Goal: Task Accomplishment & Management: Complete application form

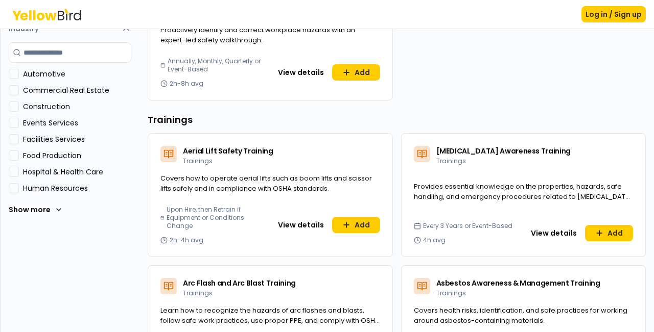
scroll to position [300, 0]
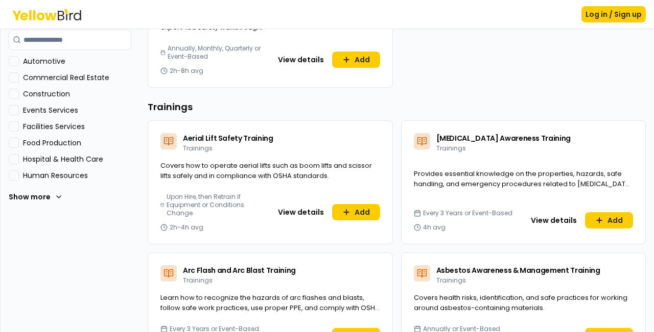
click at [16, 141] on Production "Food Production" at bounding box center [14, 143] width 10 height 10
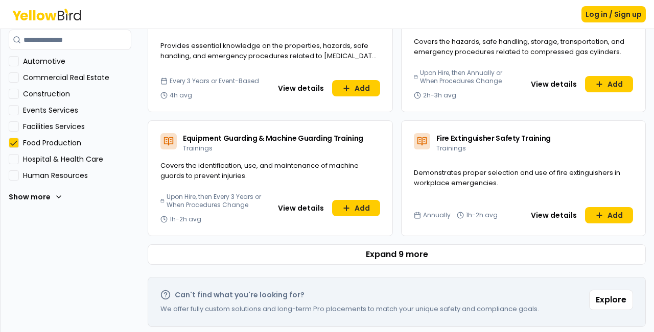
click at [16, 128] on Services "Facilities Services" at bounding box center [14, 127] width 10 height 10
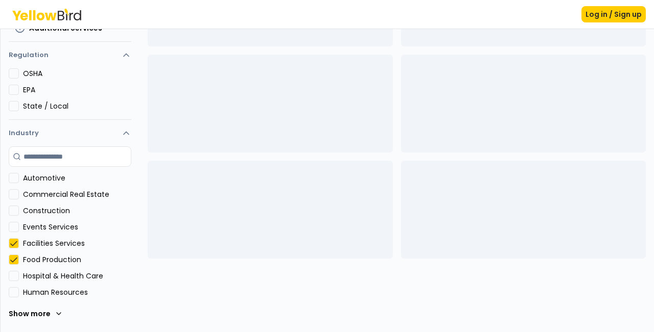
scroll to position [183, 0]
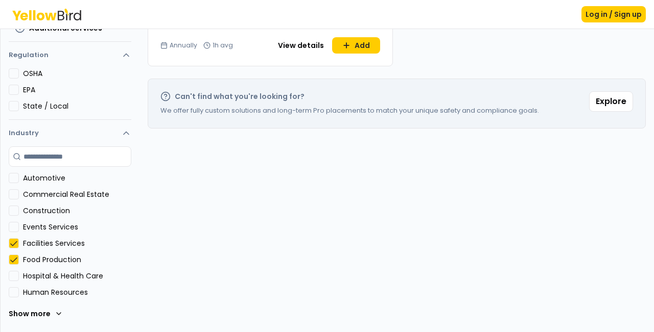
click at [17, 209] on button "Construction" at bounding box center [14, 211] width 10 height 10
click at [12, 246] on Services "Facilities Services" at bounding box center [14, 243] width 10 height 10
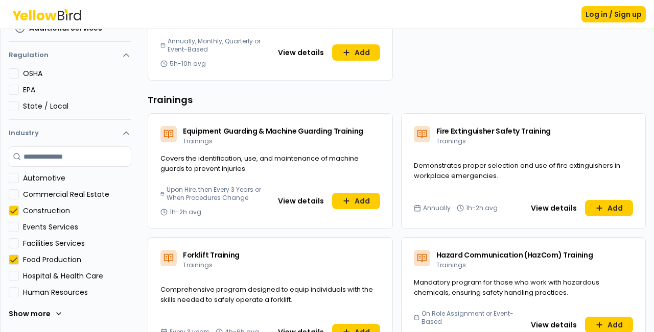
click at [13, 259] on Production "Food Production" at bounding box center [14, 260] width 10 height 10
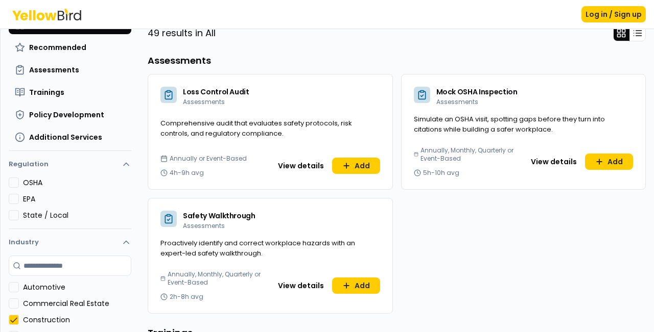
scroll to position [73, 0]
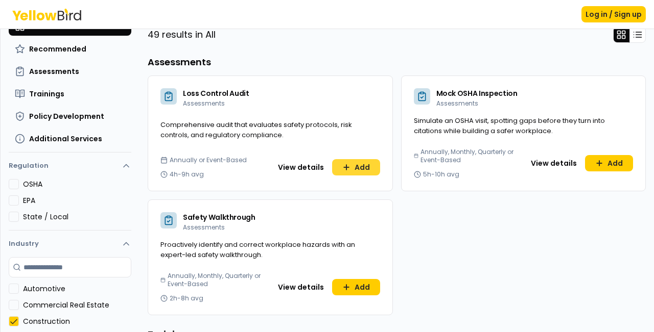
click at [380, 159] on button "Add" at bounding box center [356, 167] width 48 height 16
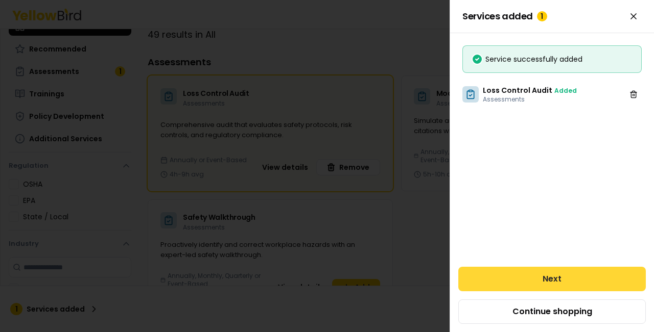
click at [554, 277] on button "Next" at bounding box center [551, 279] width 187 height 25
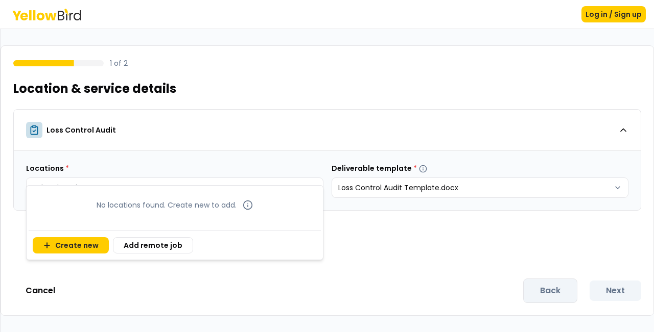
click at [220, 190] on body "Log in / Sign up 1 of 2 Location & service details Loss Control Audit Locations…" at bounding box center [327, 166] width 654 height 332
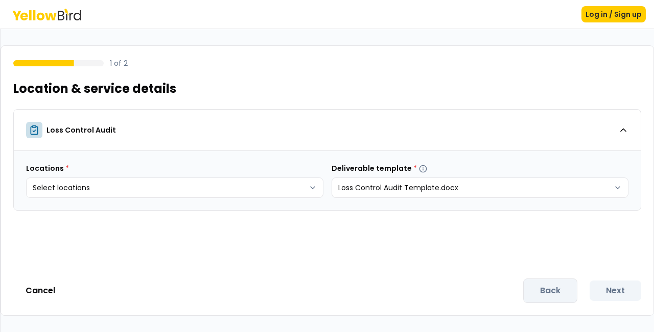
click at [171, 283] on html "Log in / Sign up 1 of 2 Location & service details Loss Control Audit Locations…" at bounding box center [327, 166] width 654 height 332
click at [562, 283] on div "Back Next" at bounding box center [582, 291] width 118 height 25
click at [429, 191] on html "Log in / Sign up 1 of 2 Location & service details Loss Control Audit Locations…" at bounding box center [327, 166] width 654 height 332
click at [237, 184] on html "Log in / Sign up 1 of 2 Location & service details Loss Control Audit Locations…" at bounding box center [327, 166] width 654 height 332
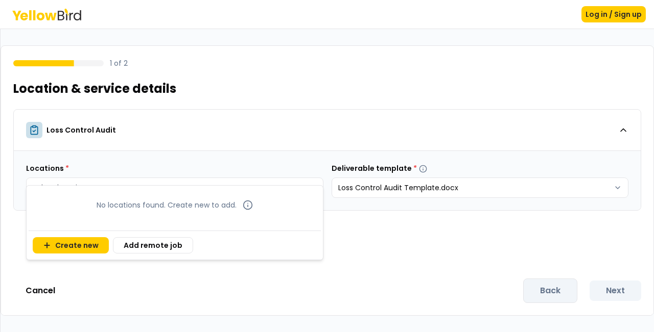
click at [312, 185] on html "Log in / Sign up 1 of 2 Location & service details Loss Control Audit Locations…" at bounding box center [327, 166] width 654 height 332
click at [124, 246] on button "Add remote job" at bounding box center [153, 245] width 80 height 16
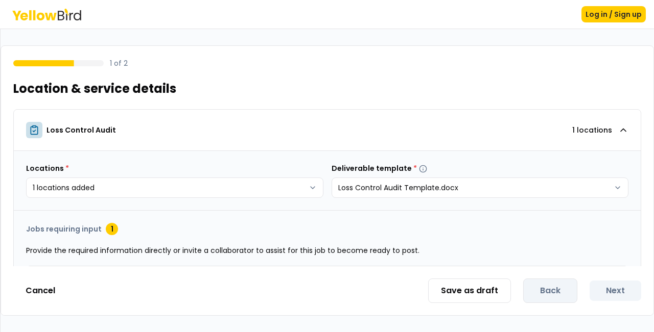
click at [611, 290] on div "Save as draft Back Next" at bounding box center [534, 291] width 213 height 25
click at [498, 288] on button "Save as draft" at bounding box center [469, 291] width 83 height 25
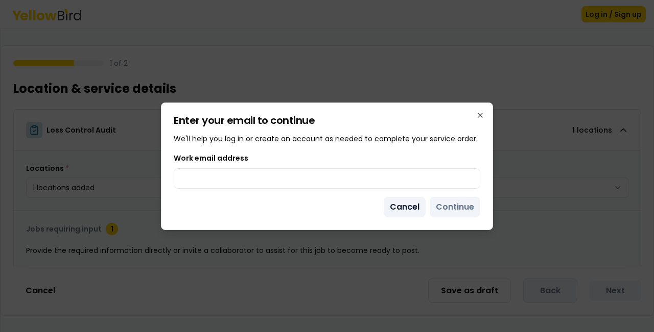
click at [409, 206] on button "Cancel" at bounding box center [404, 207] width 42 height 20
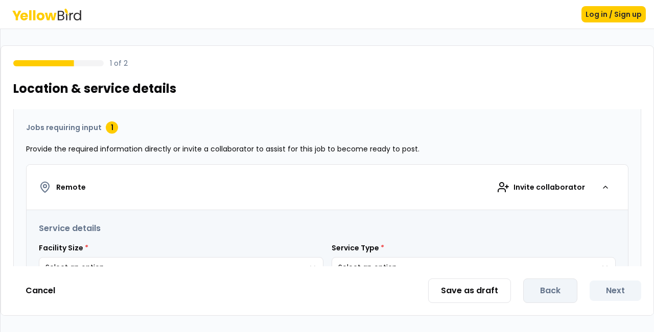
scroll to position [102, 0]
click at [520, 190] on span "Invite collaborator" at bounding box center [548, 187] width 71 height 10
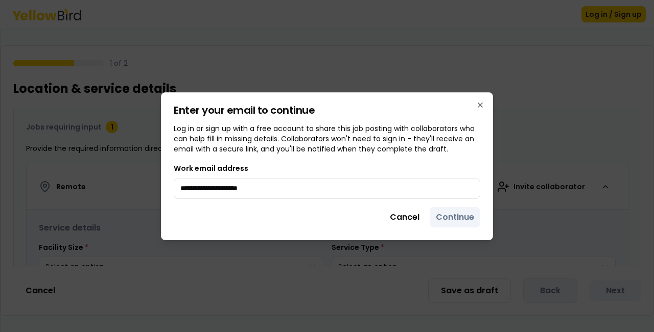
click at [458, 222] on div "Cancel Continue" at bounding box center [327, 217] width 306 height 20
click at [435, 192] on input "**********" at bounding box center [327, 189] width 306 height 20
type input "**********"
click at [460, 221] on button "Continue" at bounding box center [454, 217] width 51 height 20
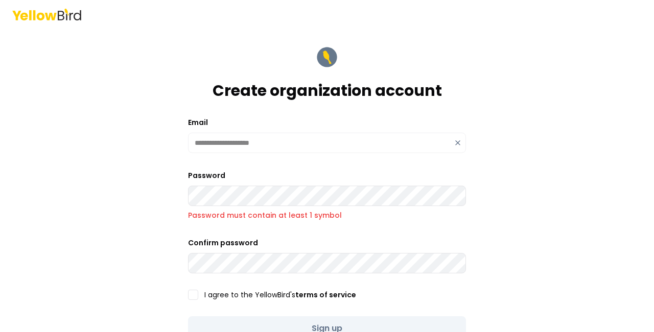
click at [190, 298] on button "I agree to the YellowBird's terms of service" at bounding box center [193, 295] width 10 height 10
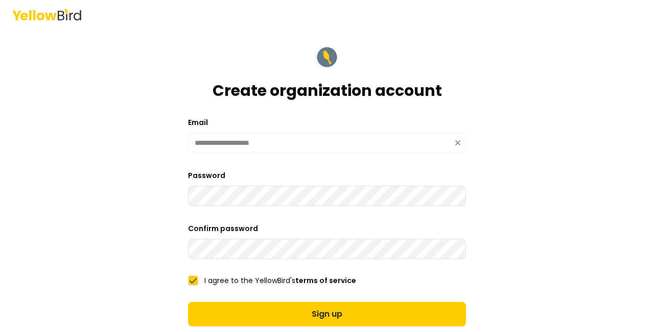
click at [231, 260] on form "**********" at bounding box center [327, 237] width 294 height 400
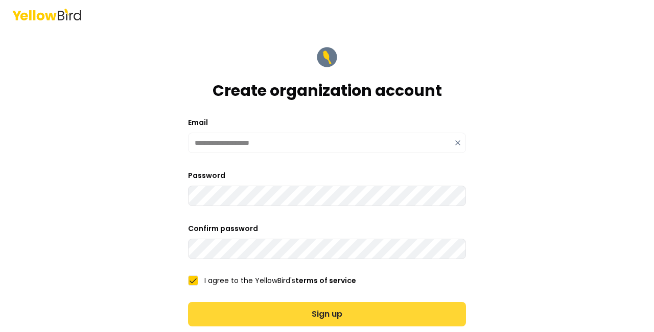
click at [269, 308] on button "Sign up" at bounding box center [327, 314] width 278 height 25
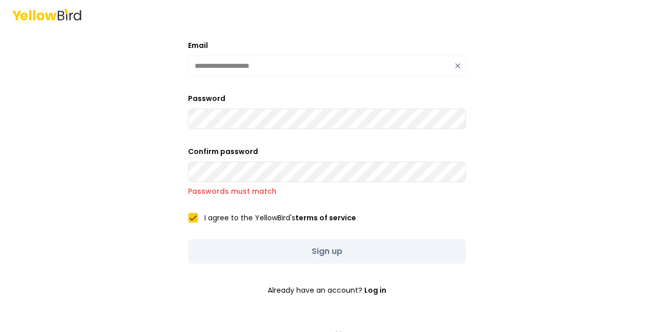
scroll to position [85, 0]
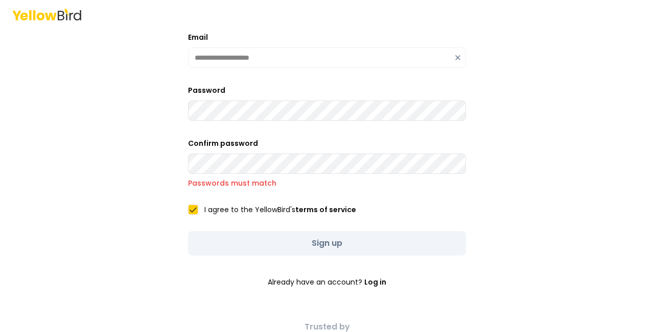
click at [291, 250] on div "Sign up" at bounding box center [327, 243] width 278 height 25
click at [291, 248] on div "Sign up" at bounding box center [327, 243] width 278 height 25
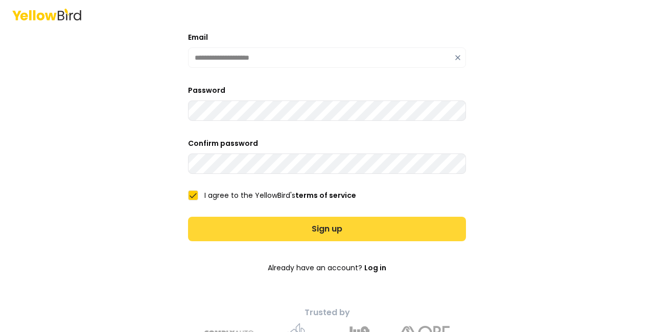
click at [313, 225] on button "Sign up" at bounding box center [327, 229] width 278 height 25
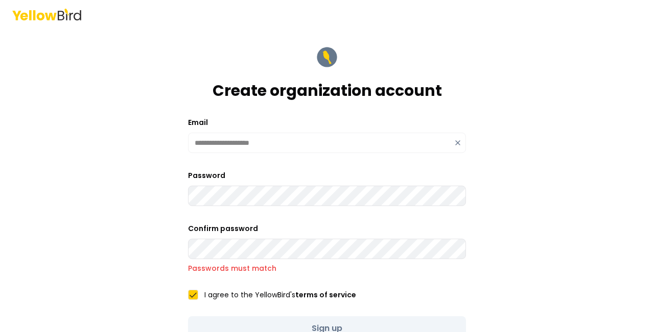
scroll to position [0, 0]
click at [39, 13] on icon at bounding box center [41, 16] width 8 height 8
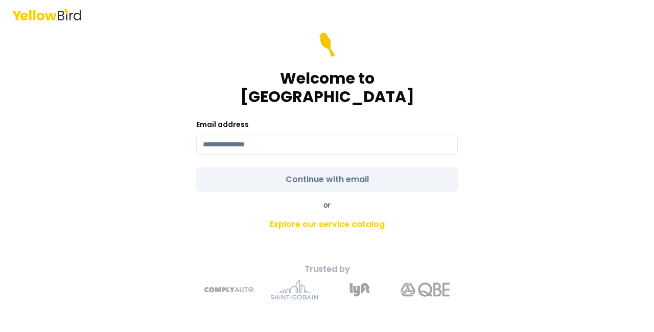
type input "**********"
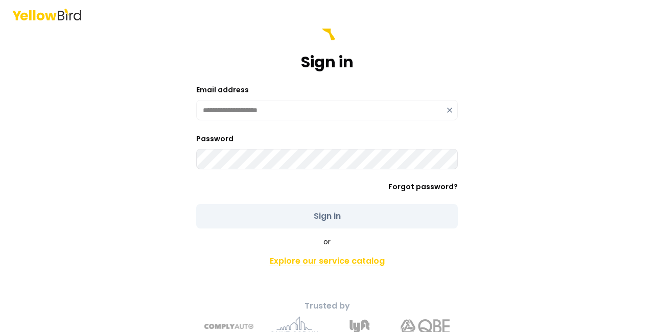
click at [336, 262] on link "Explore our service catalog" at bounding box center [326, 261] width 359 height 20
